Goal: Task Accomplishment & Management: Use online tool/utility

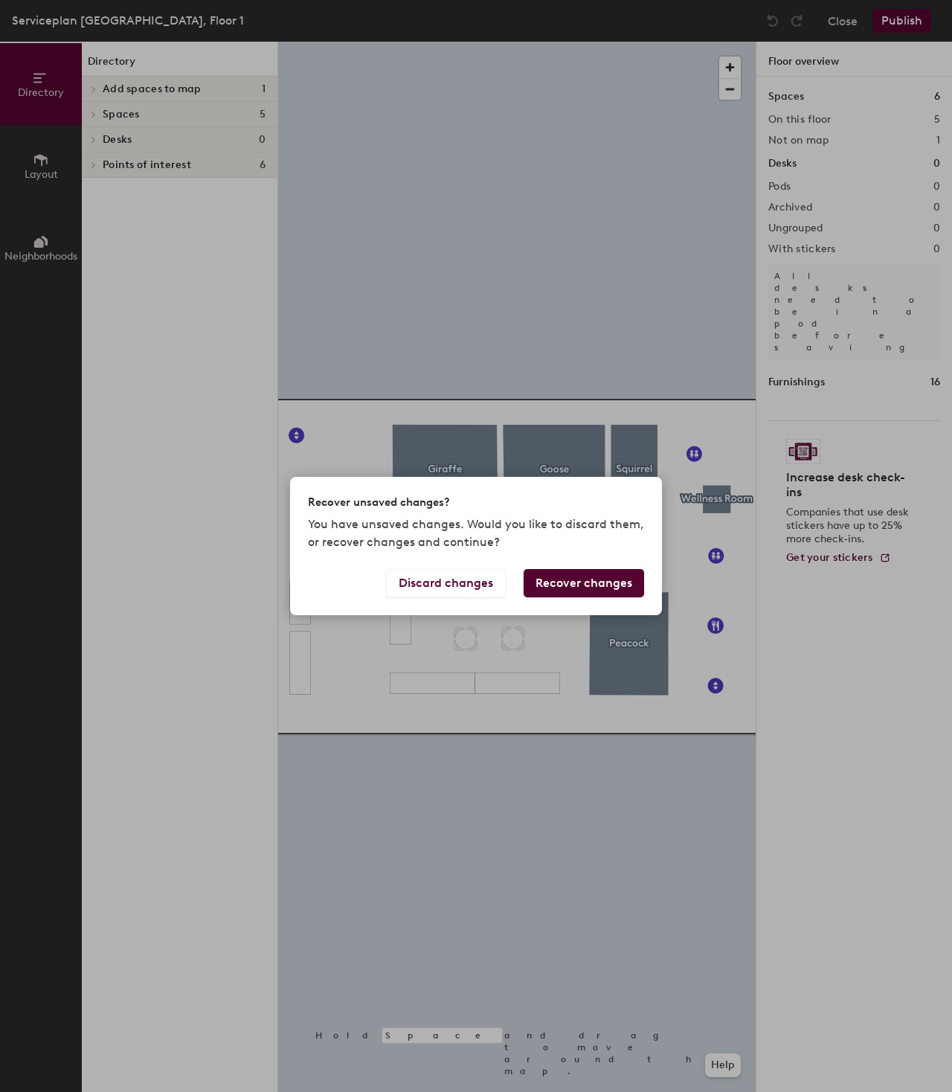
click at [568, 580] on button "Recover changes" at bounding box center [584, 583] width 121 height 28
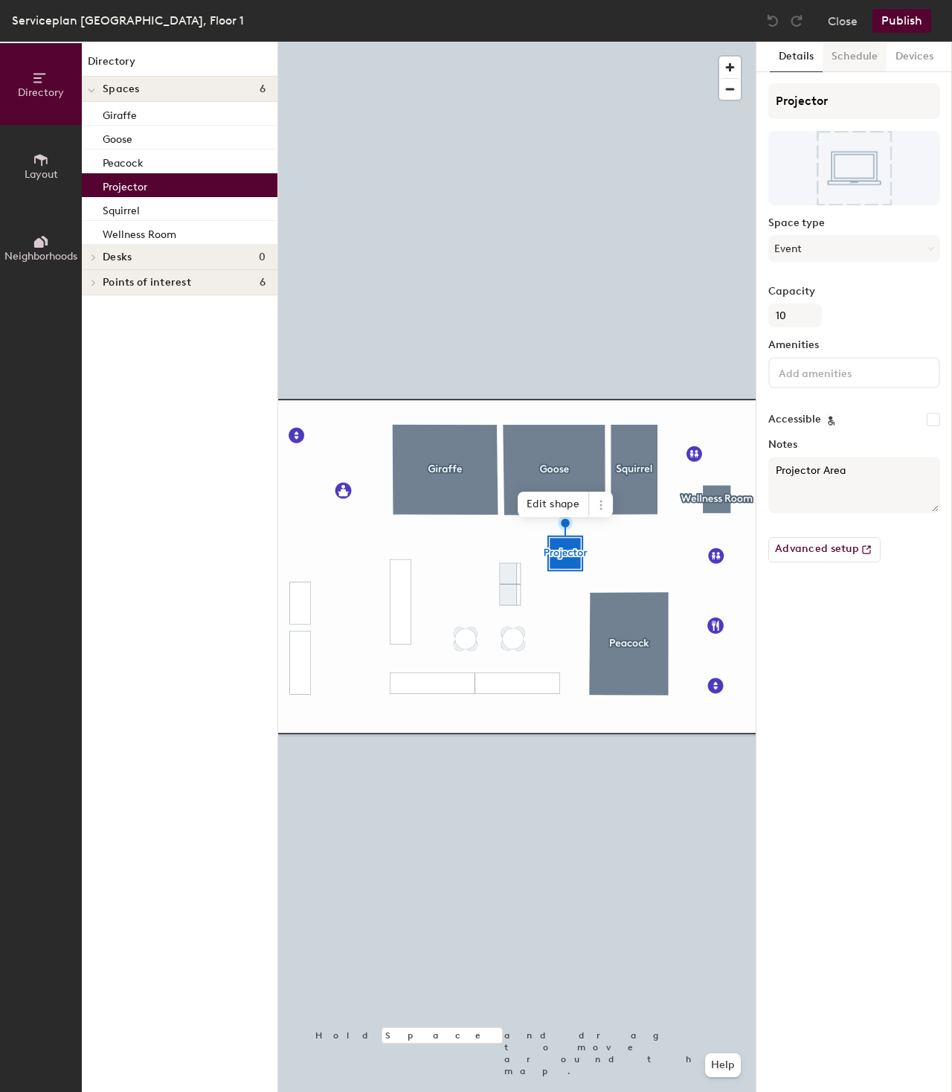
click at [834, 61] on button "Schedule" at bounding box center [855, 57] width 64 height 31
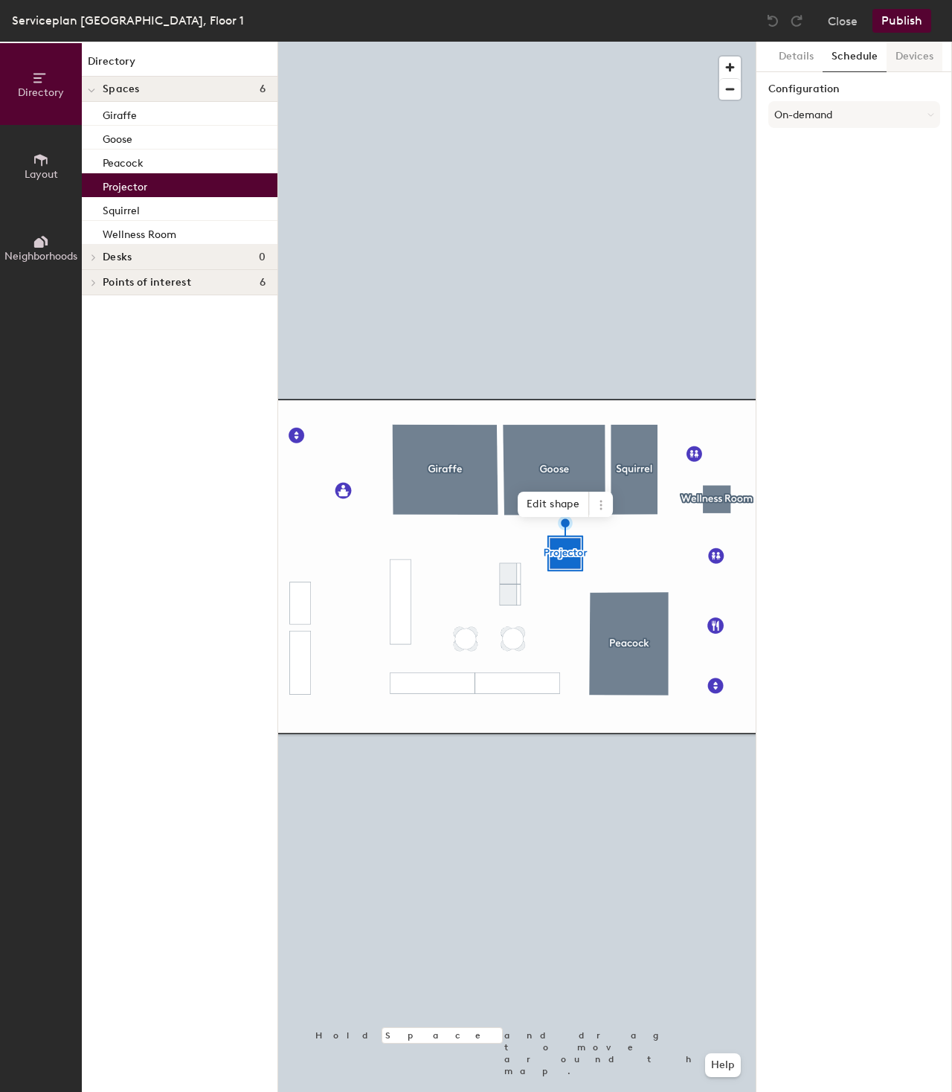
click at [904, 52] on button "Devices" at bounding box center [915, 57] width 56 height 31
click at [862, 51] on button "Schedule" at bounding box center [855, 57] width 64 height 31
click at [778, 57] on button "Details" at bounding box center [796, 57] width 53 height 31
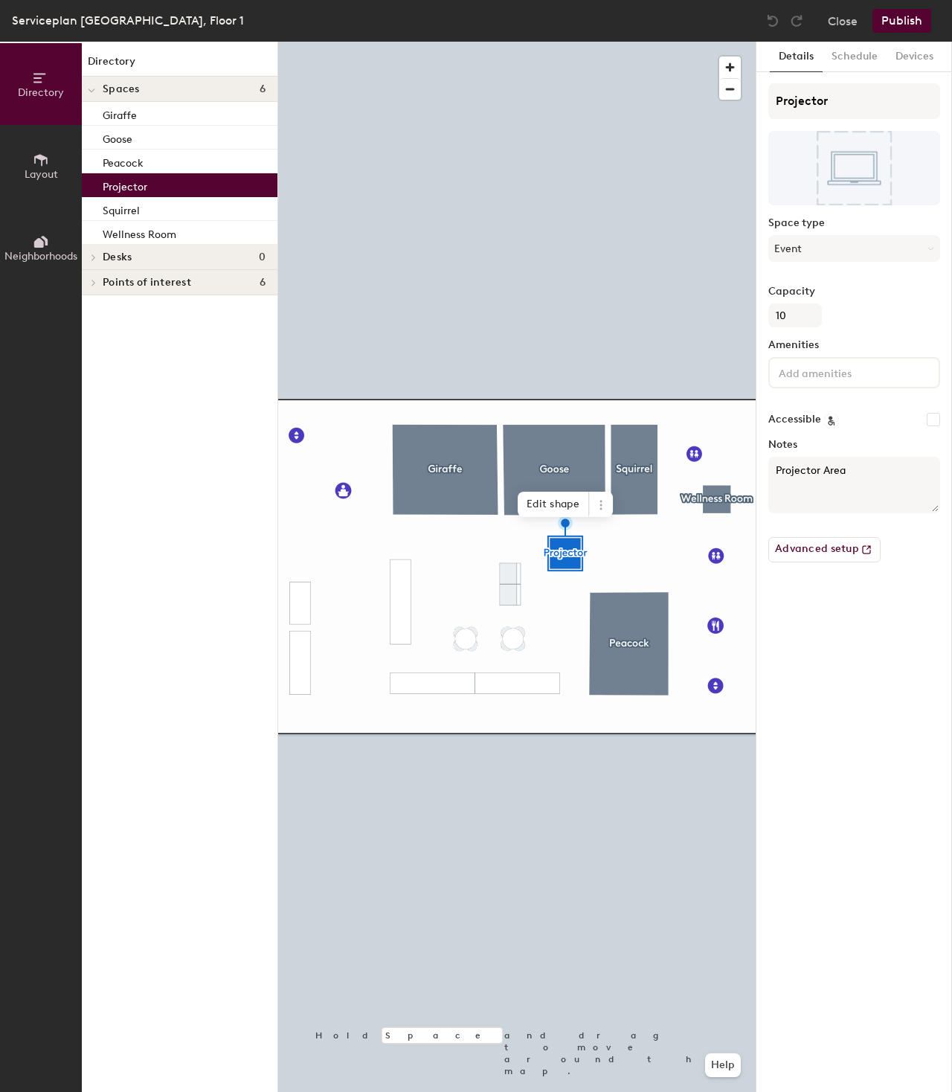
click at [917, 20] on button "Publish" at bounding box center [902, 21] width 59 height 24
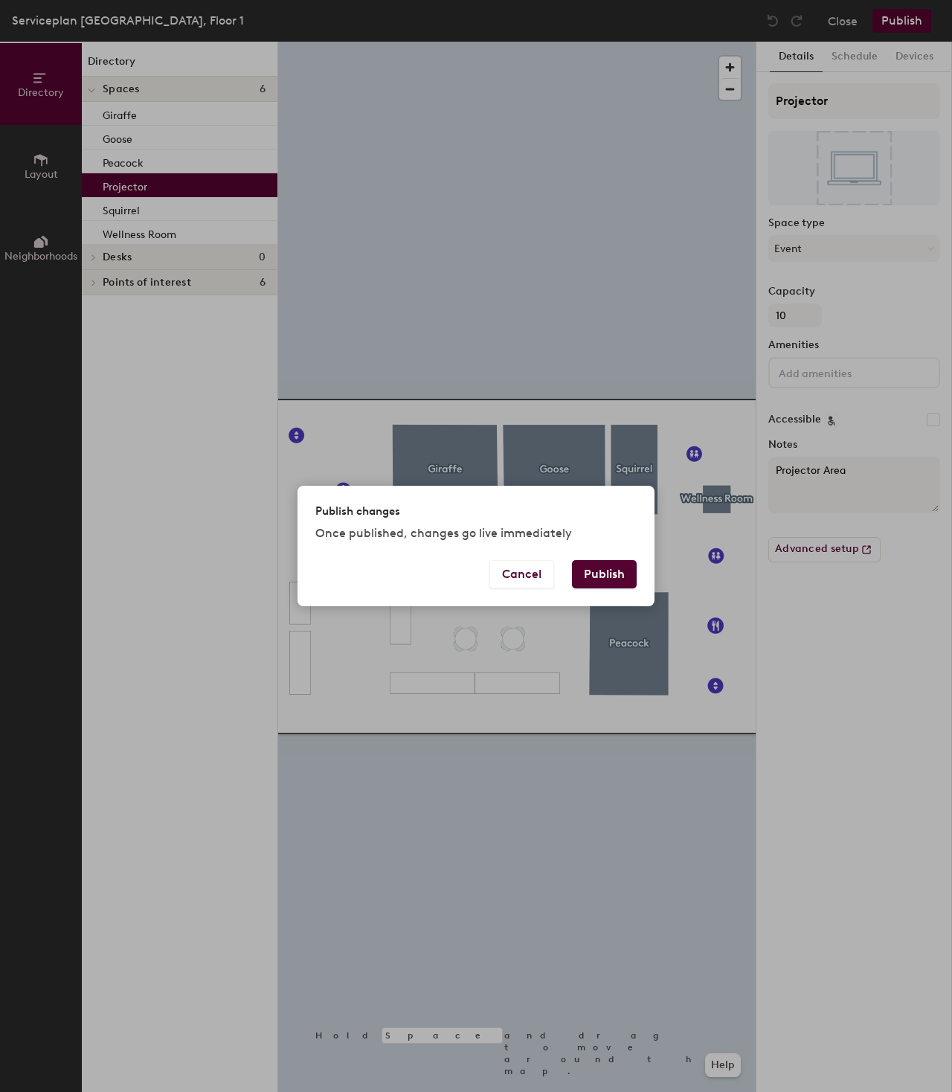
click at [592, 582] on button "Publish" at bounding box center [604, 574] width 65 height 28
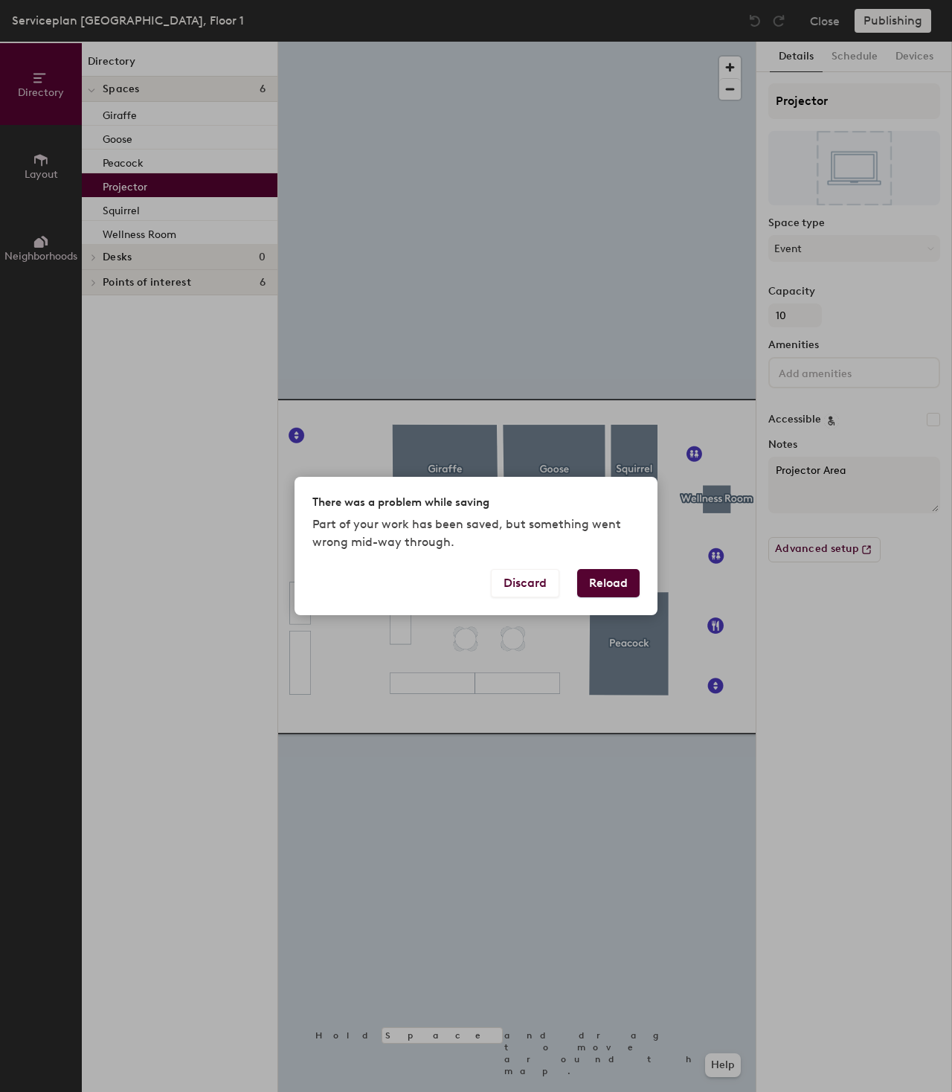
click at [609, 599] on div "Discard Reload" at bounding box center [476, 592] width 363 height 46
click at [613, 583] on button "Reload" at bounding box center [608, 583] width 63 height 28
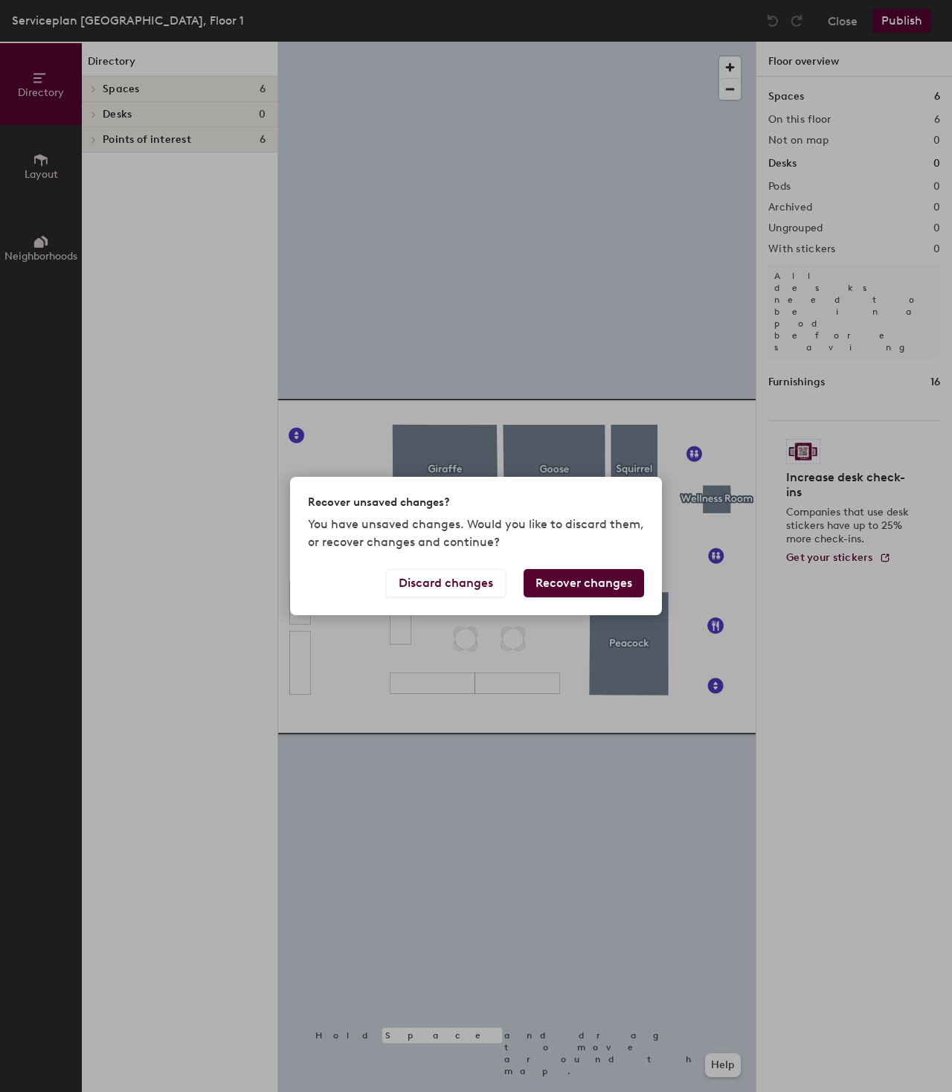
click at [574, 577] on button "Recover changes" at bounding box center [584, 583] width 121 height 28
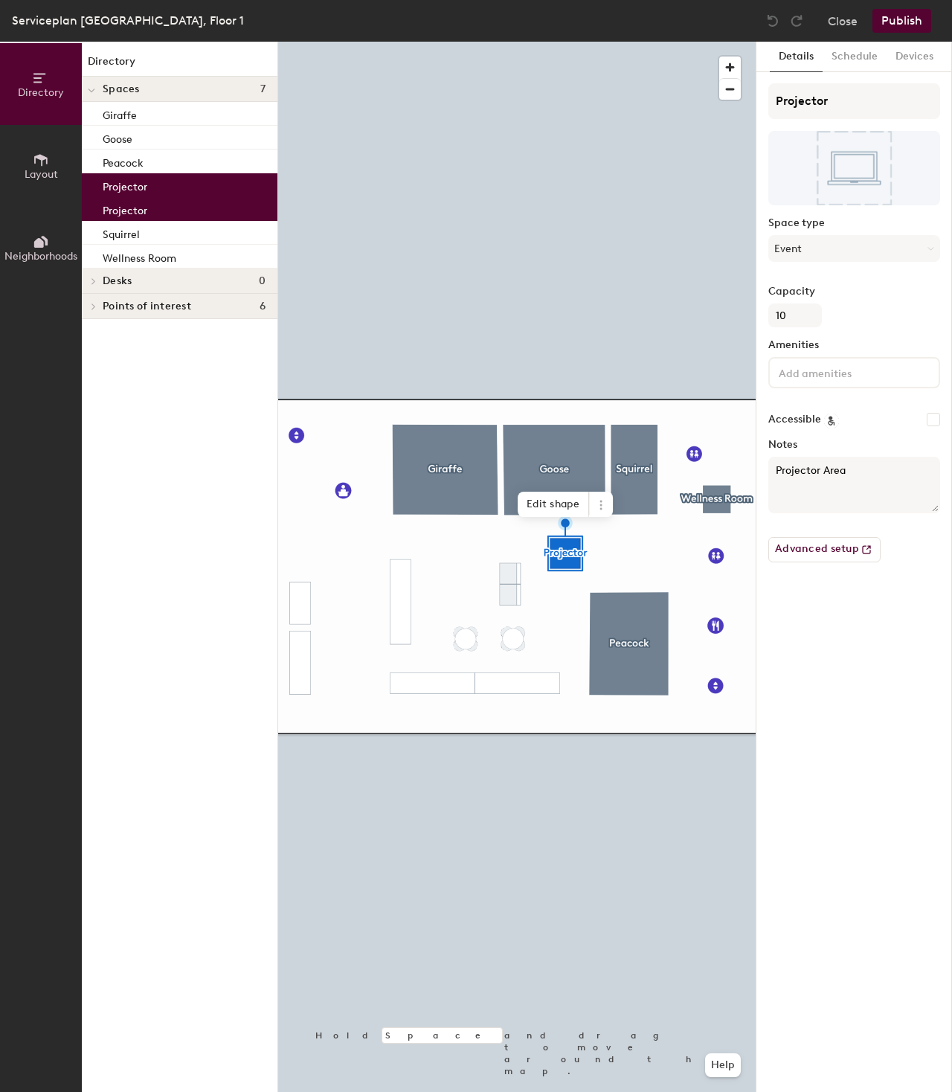
click at [902, 20] on button "Publish" at bounding box center [902, 21] width 59 height 24
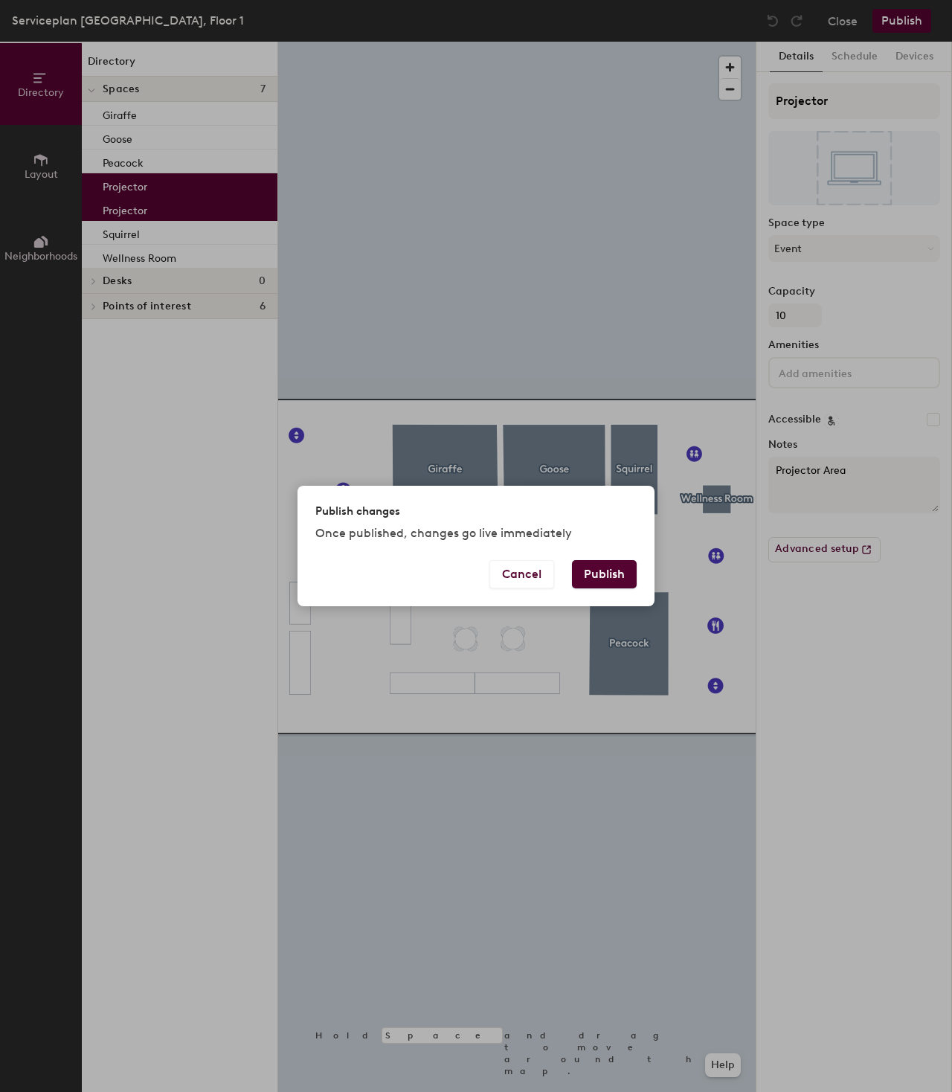
click at [585, 583] on button "Publish" at bounding box center [604, 574] width 65 height 28
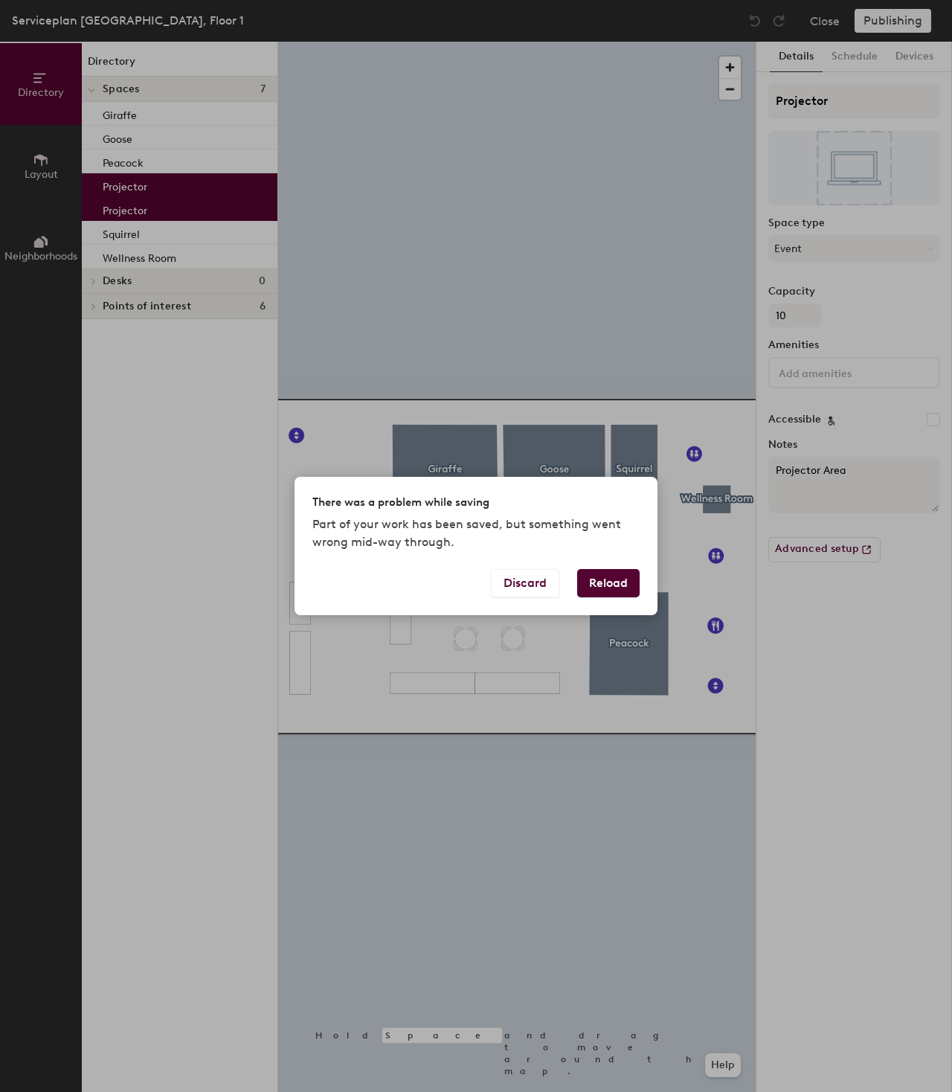
click at [600, 588] on button "Reload" at bounding box center [608, 583] width 63 height 28
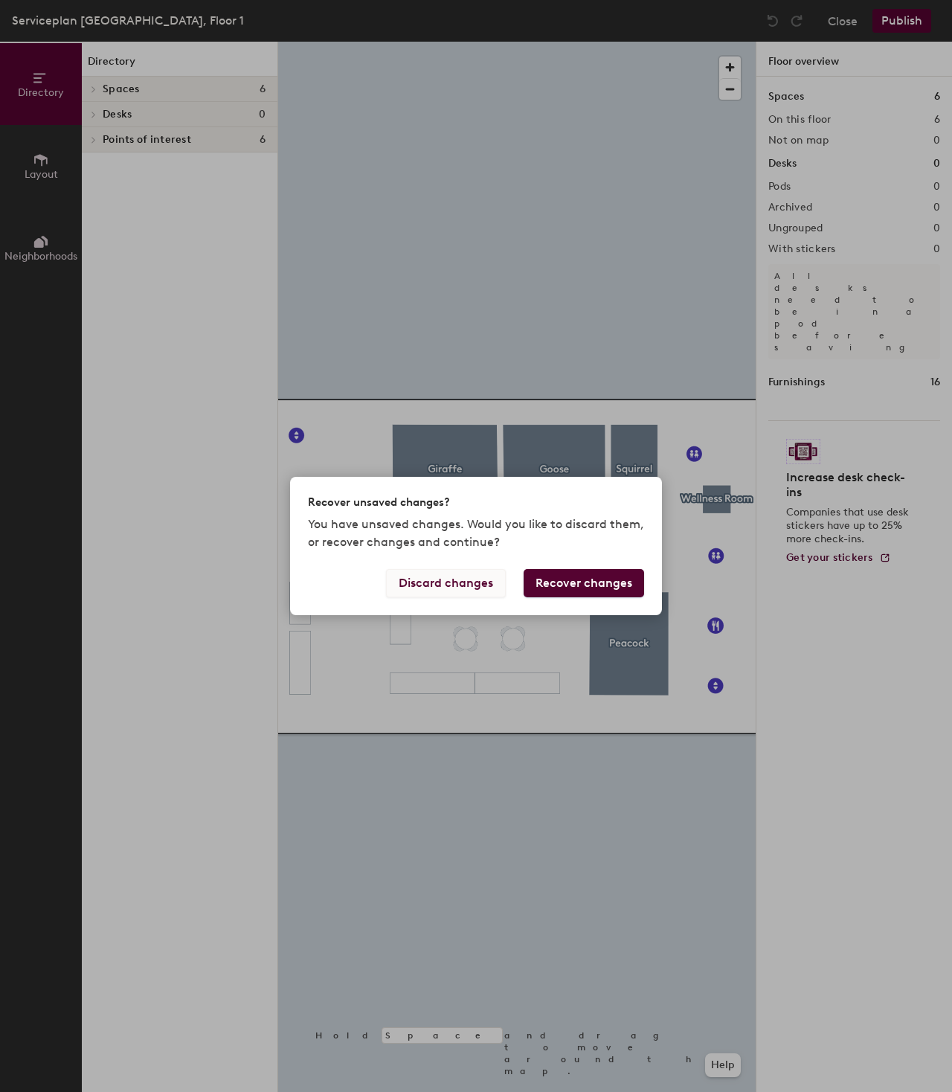
click at [412, 589] on button "Discard changes" at bounding box center [446, 583] width 120 height 28
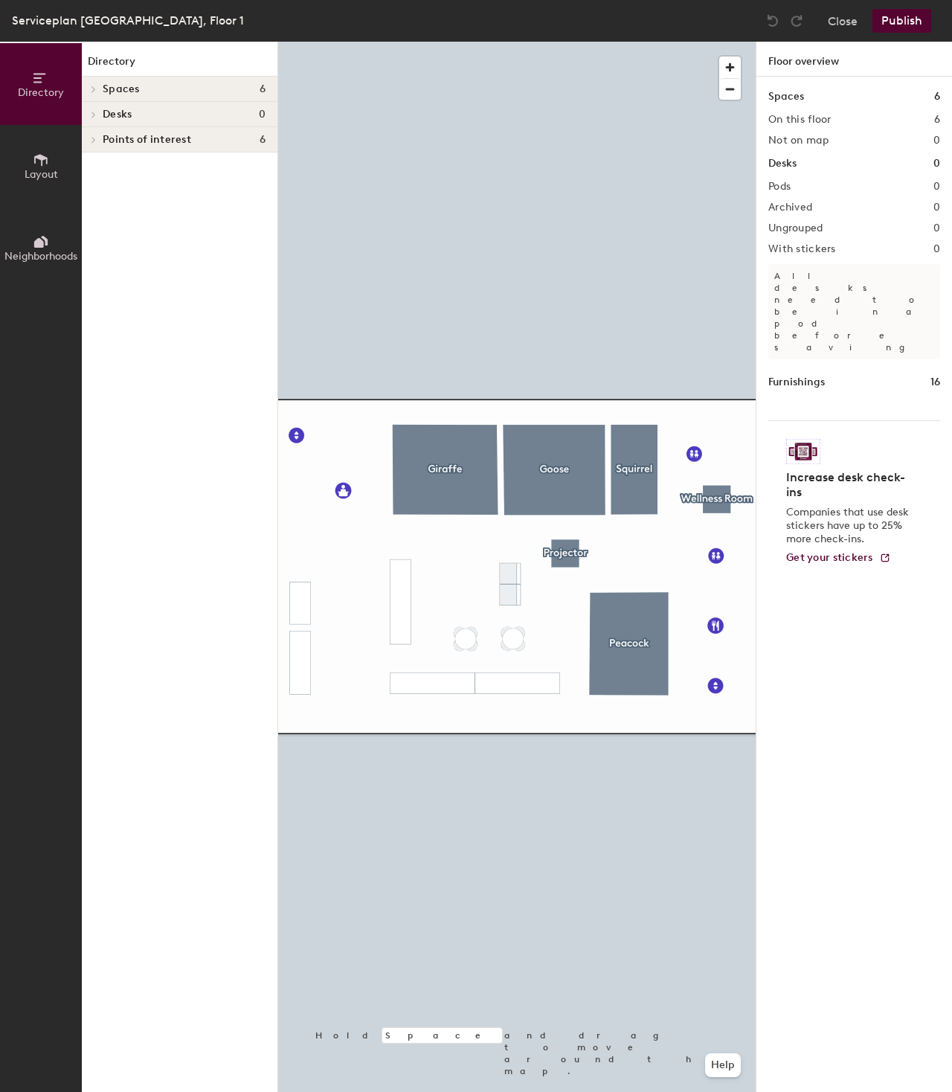
click at [886, 19] on button "Publish" at bounding box center [902, 21] width 59 height 24
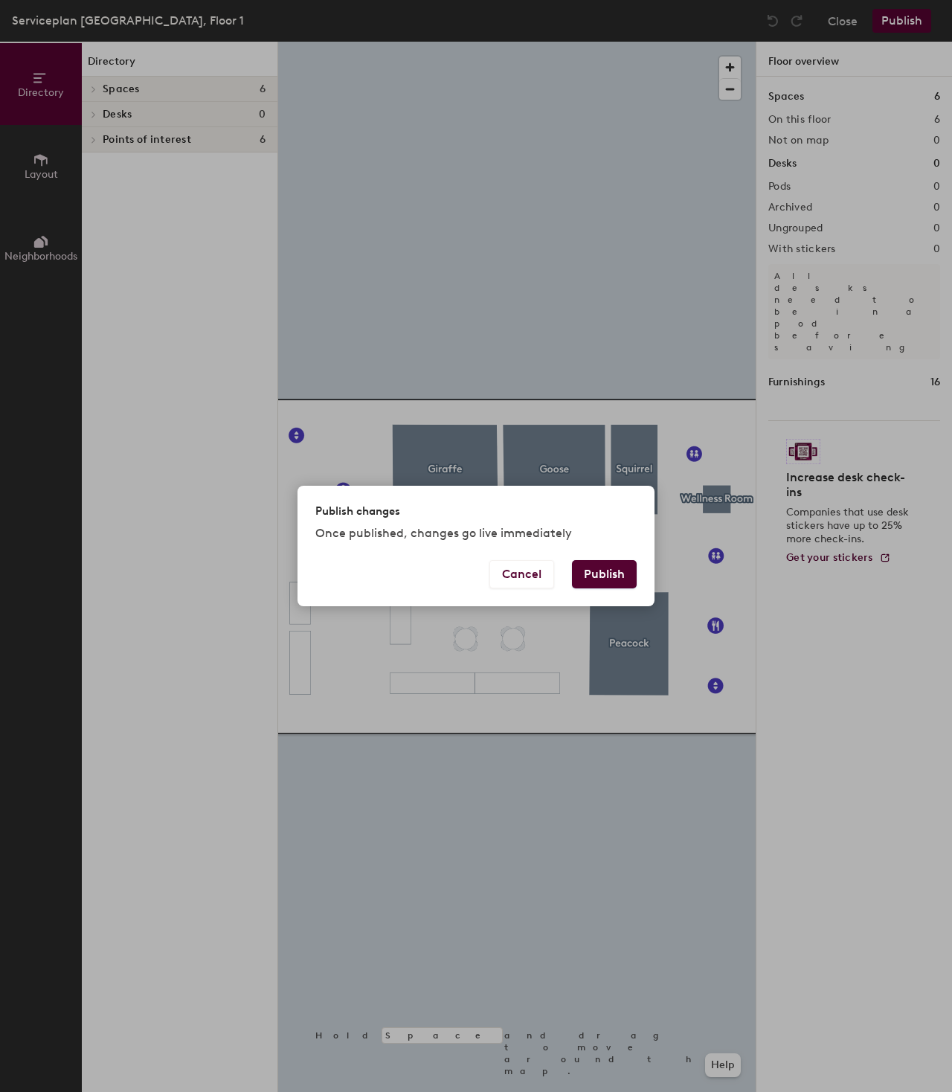
click at [621, 580] on button "Publish" at bounding box center [604, 574] width 65 height 28
